Goal: Navigation & Orientation: Find specific page/section

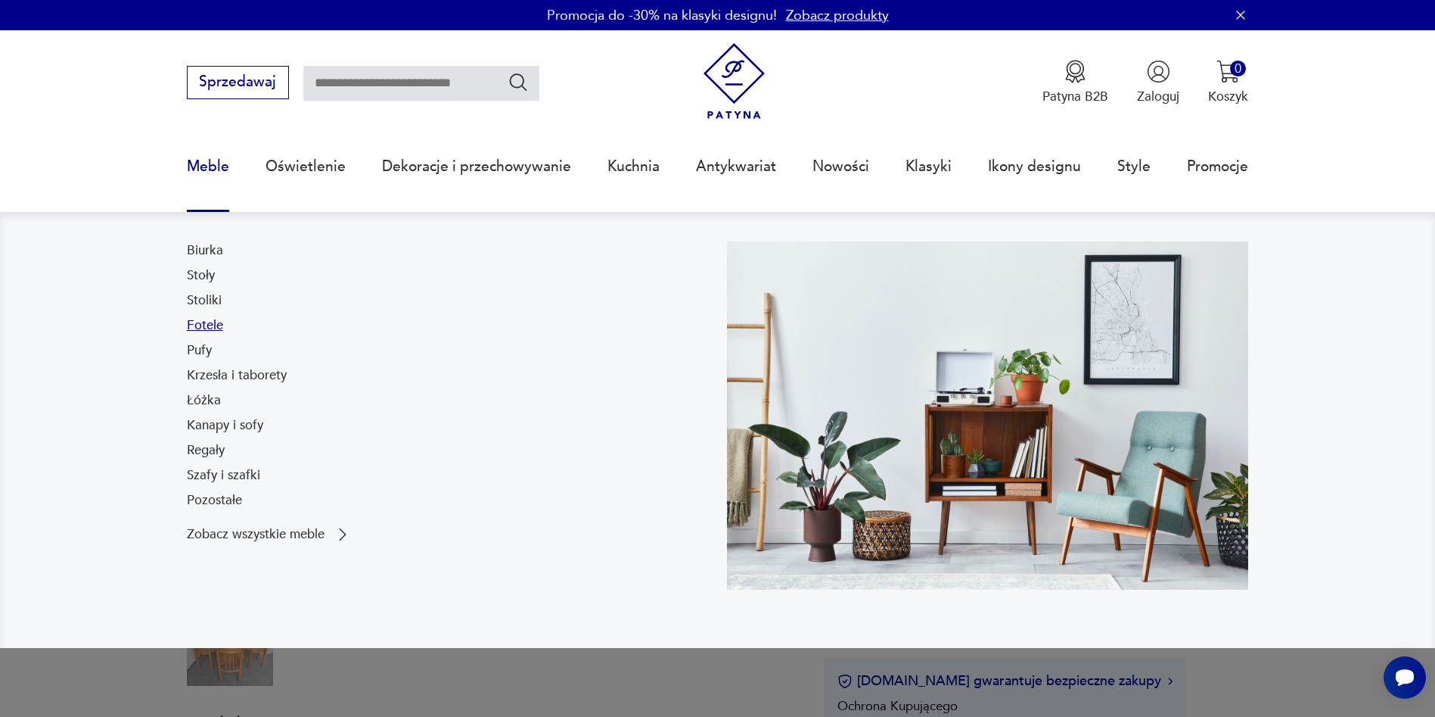
click at [214, 327] on link "Fotele" at bounding box center [205, 325] width 36 height 18
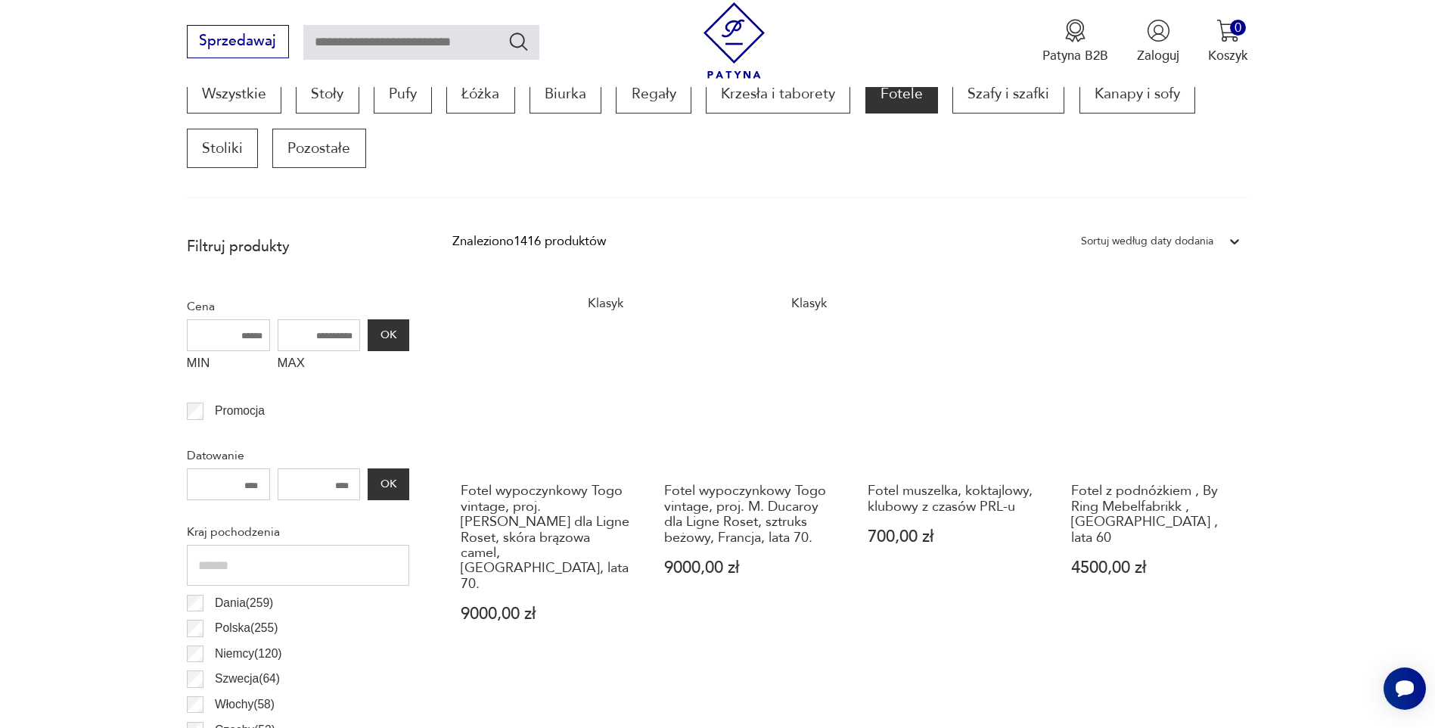
scroll to position [200, 0]
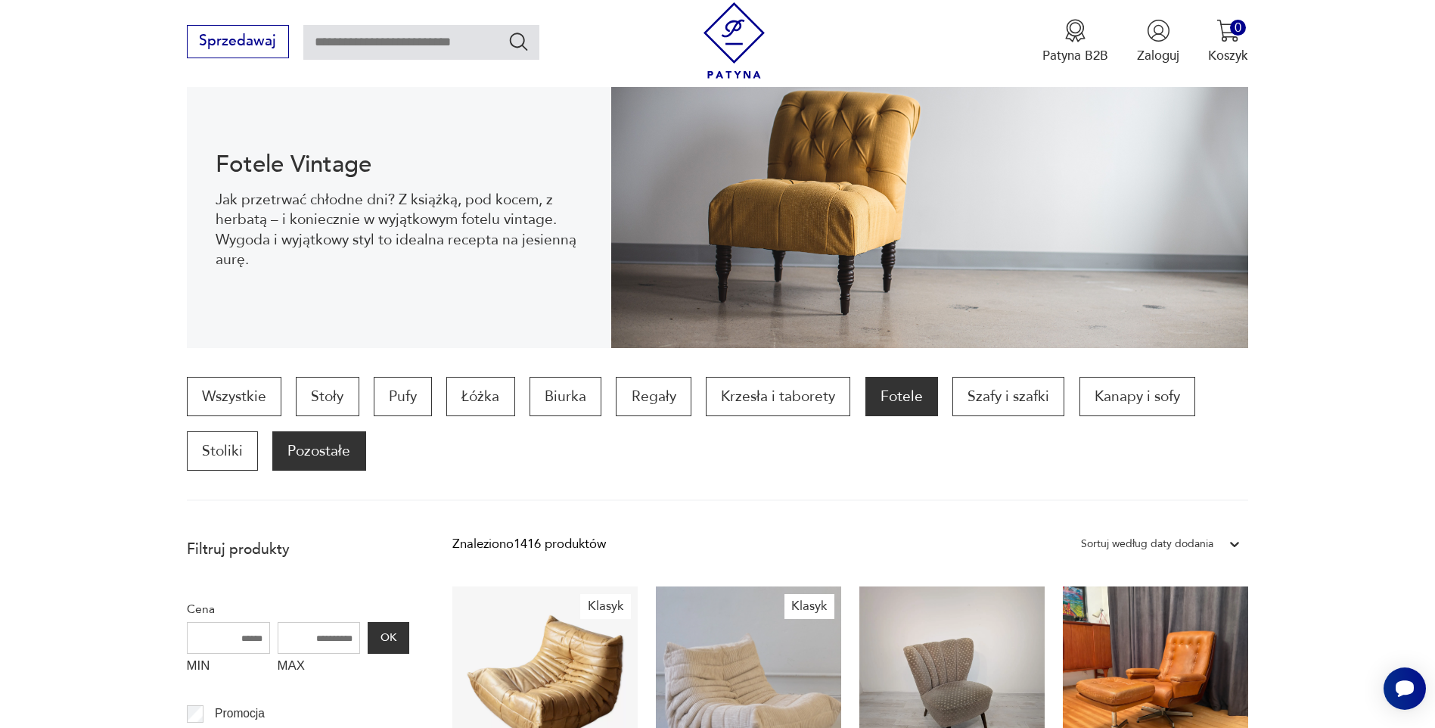
click at [322, 449] on p "Pozostałe" at bounding box center [318, 450] width 93 height 39
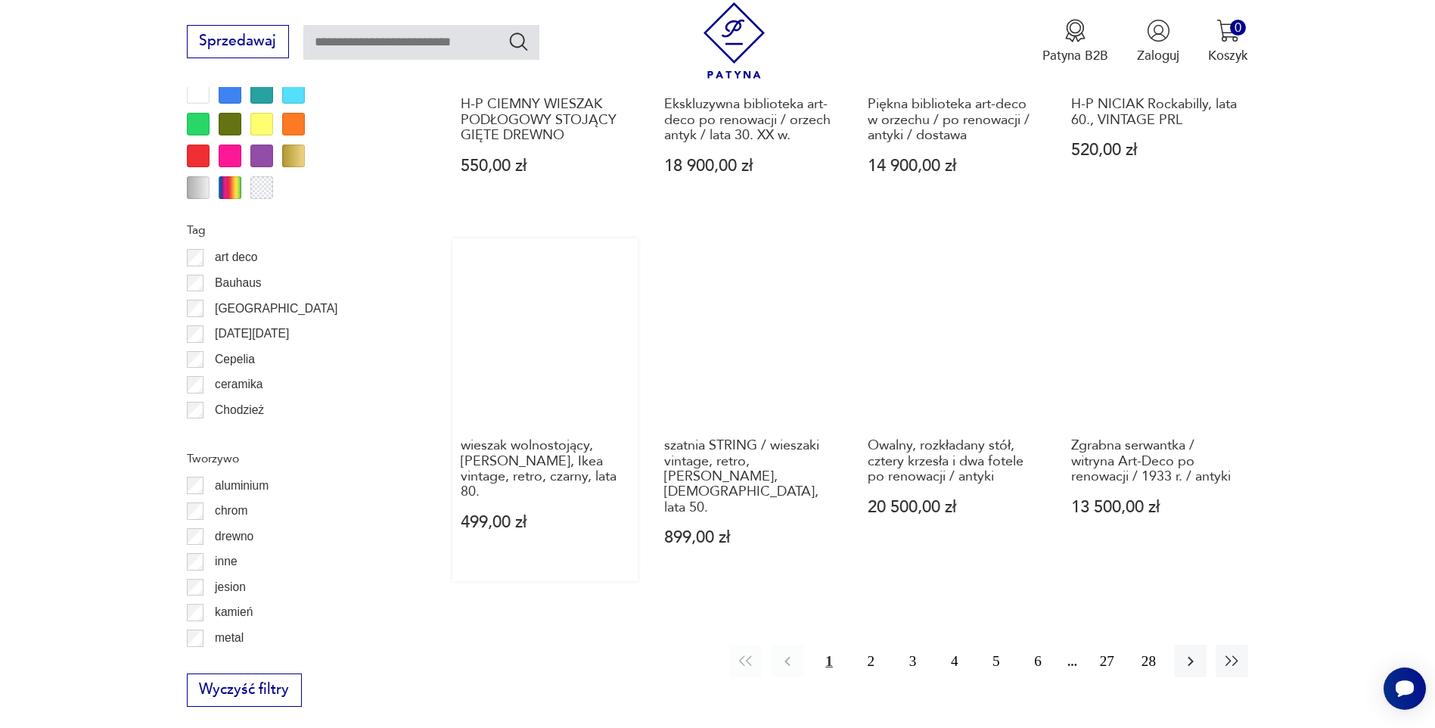
scroll to position [1866, 0]
